Goal: Information Seeking & Learning: Find specific fact

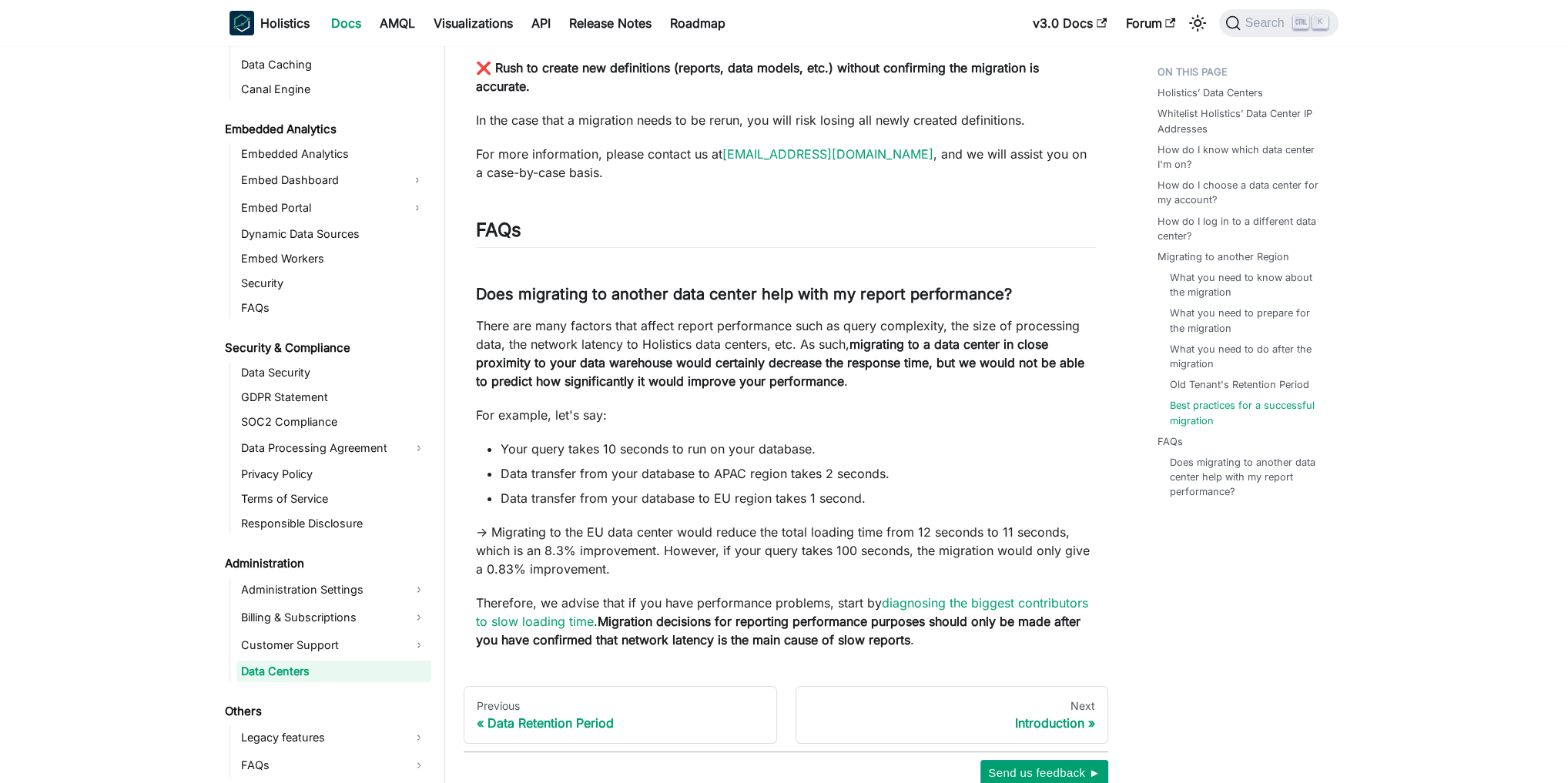
scroll to position [5669, 0]
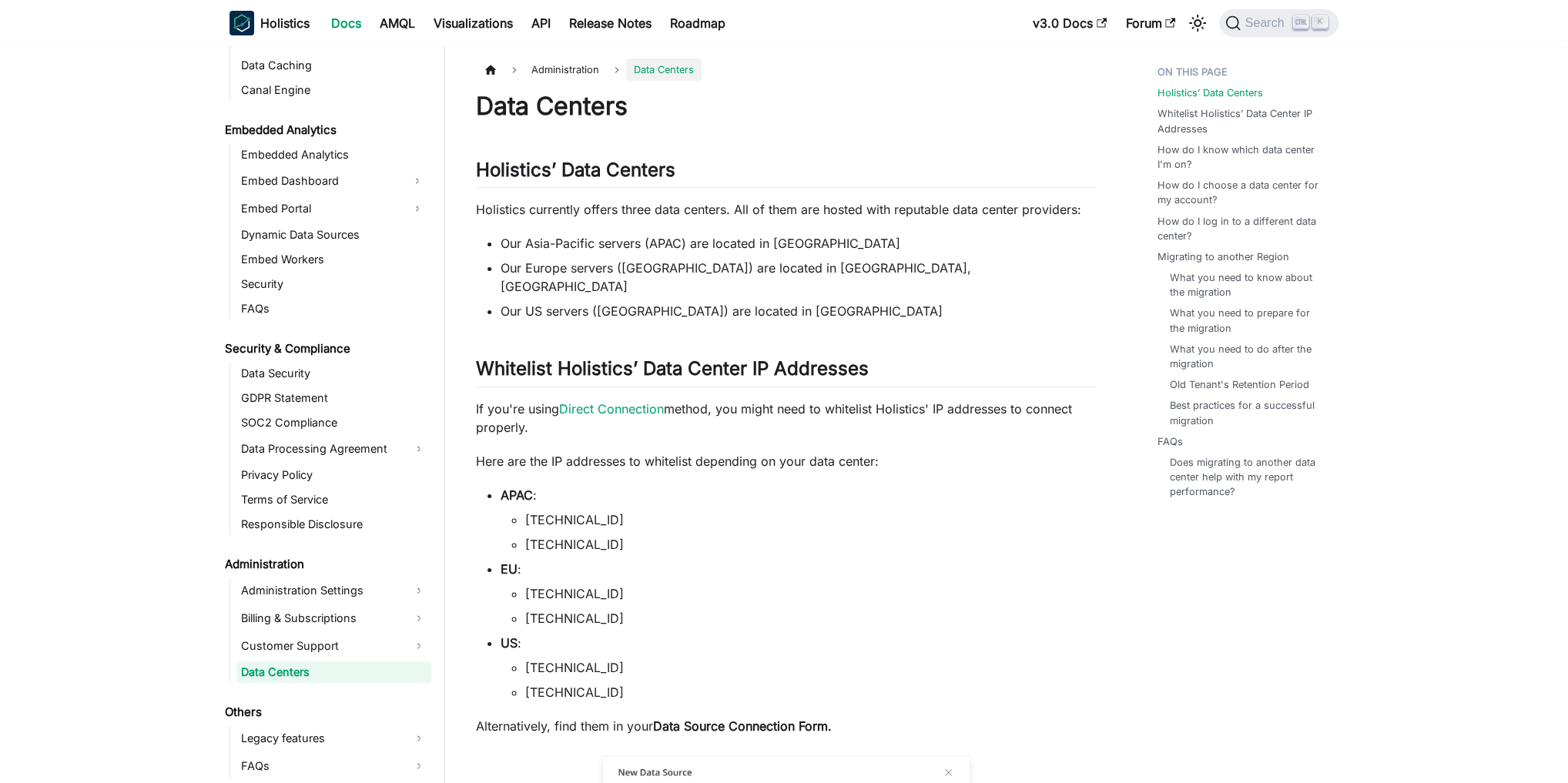
scroll to position [1560, 0]
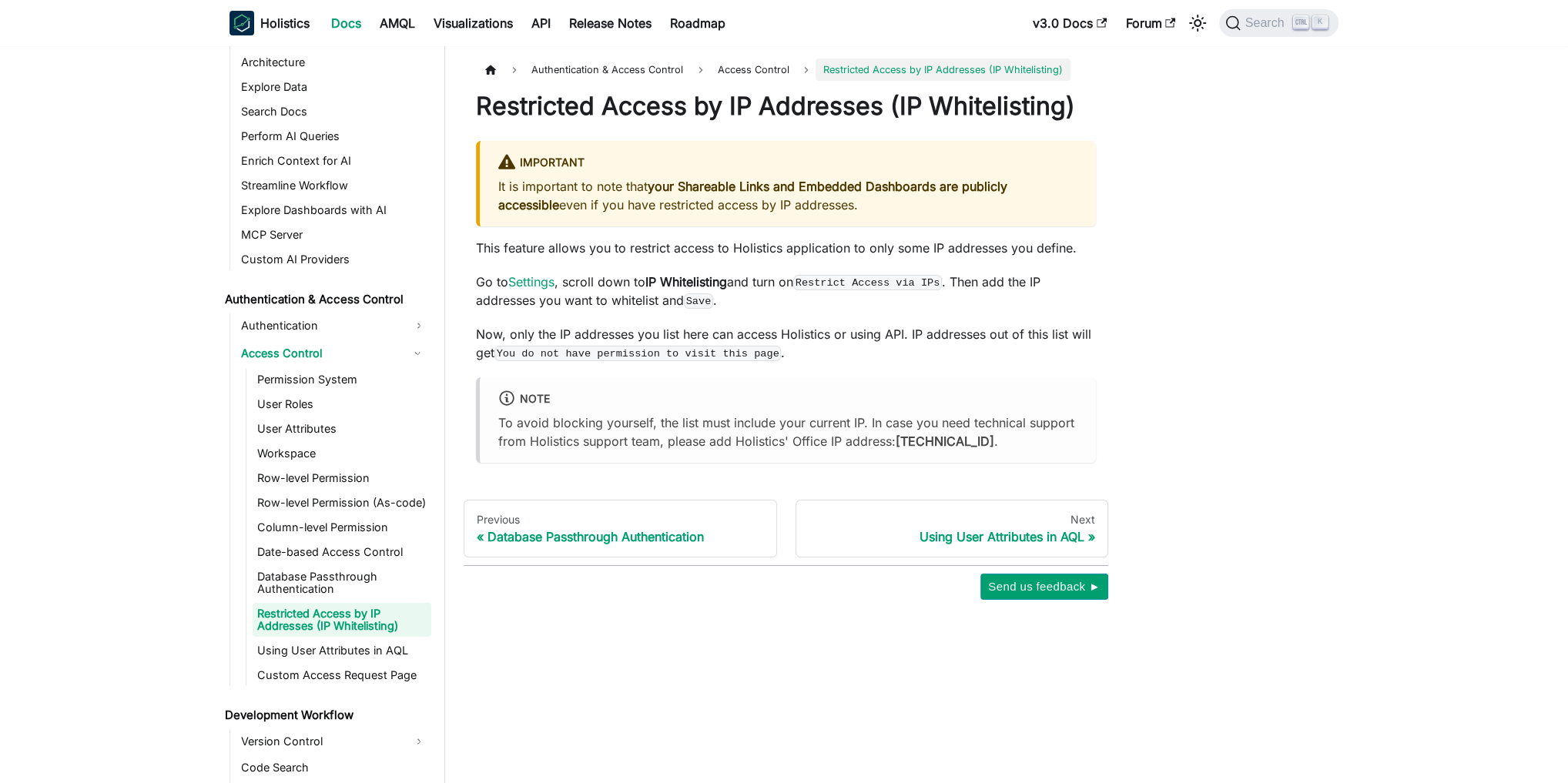
scroll to position [840, 0]
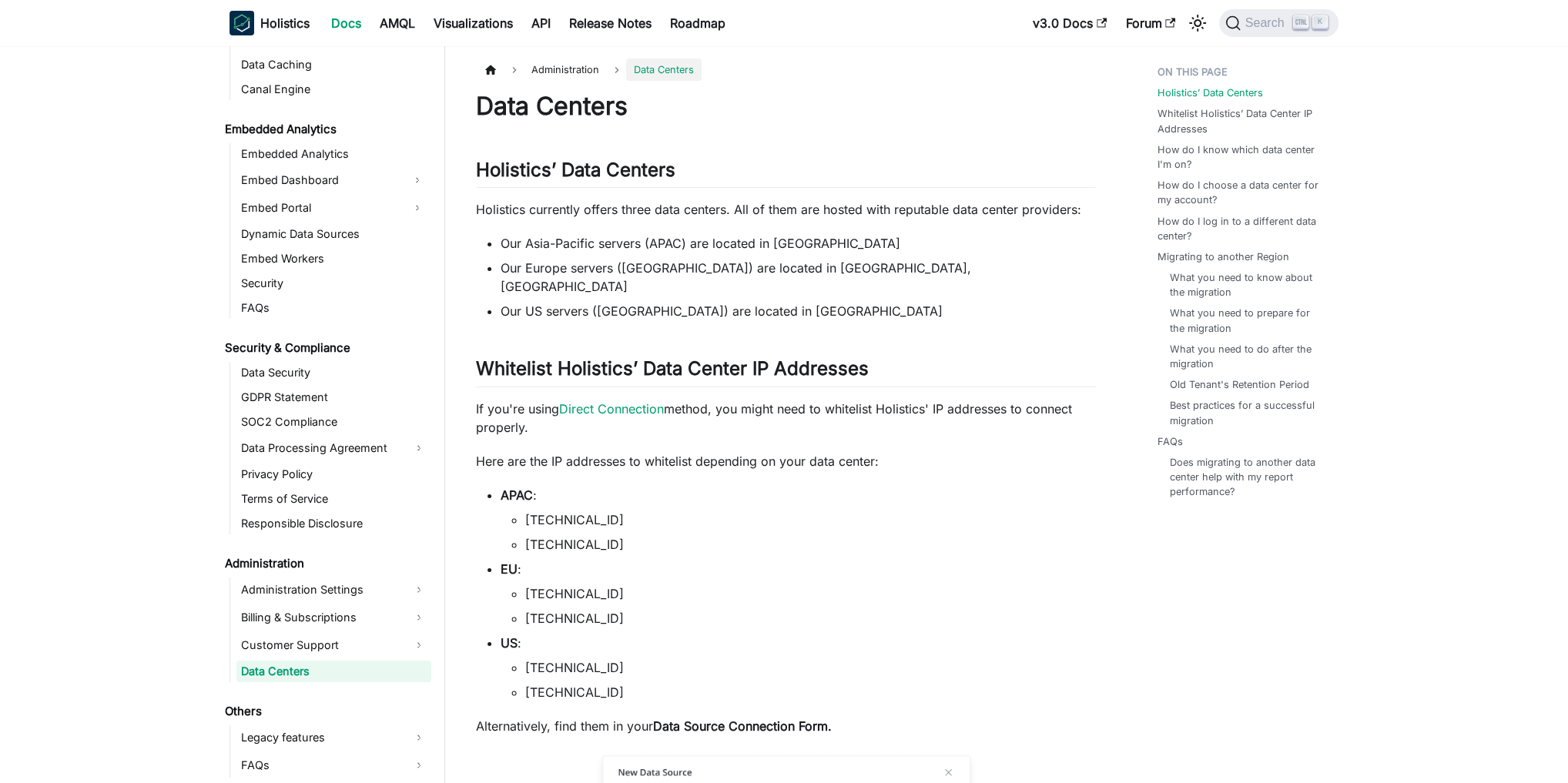
scroll to position [1560, 0]
drag, startPoint x: 525, startPoint y: 498, endPoint x: 617, endPoint y: 522, distance: 95.1
click at [617, 522] on ul "188.166.198.14 188.166.196.151" at bounding box center [797, 531] width 595 height 43
copy ul "188.166.198.14 188.166.196.151"
